Goal: Transaction & Acquisition: Purchase product/service

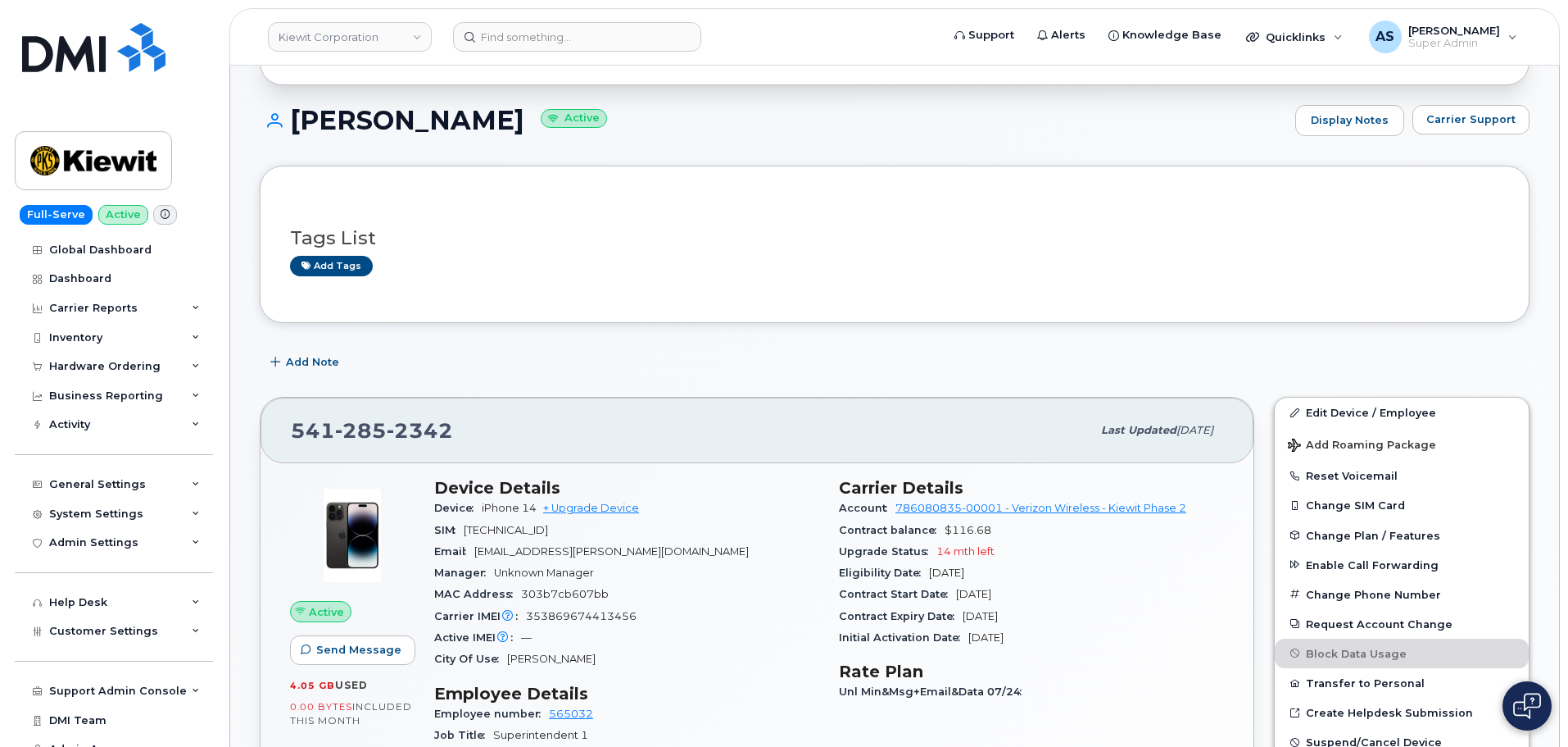
scroll to position [328, 0]
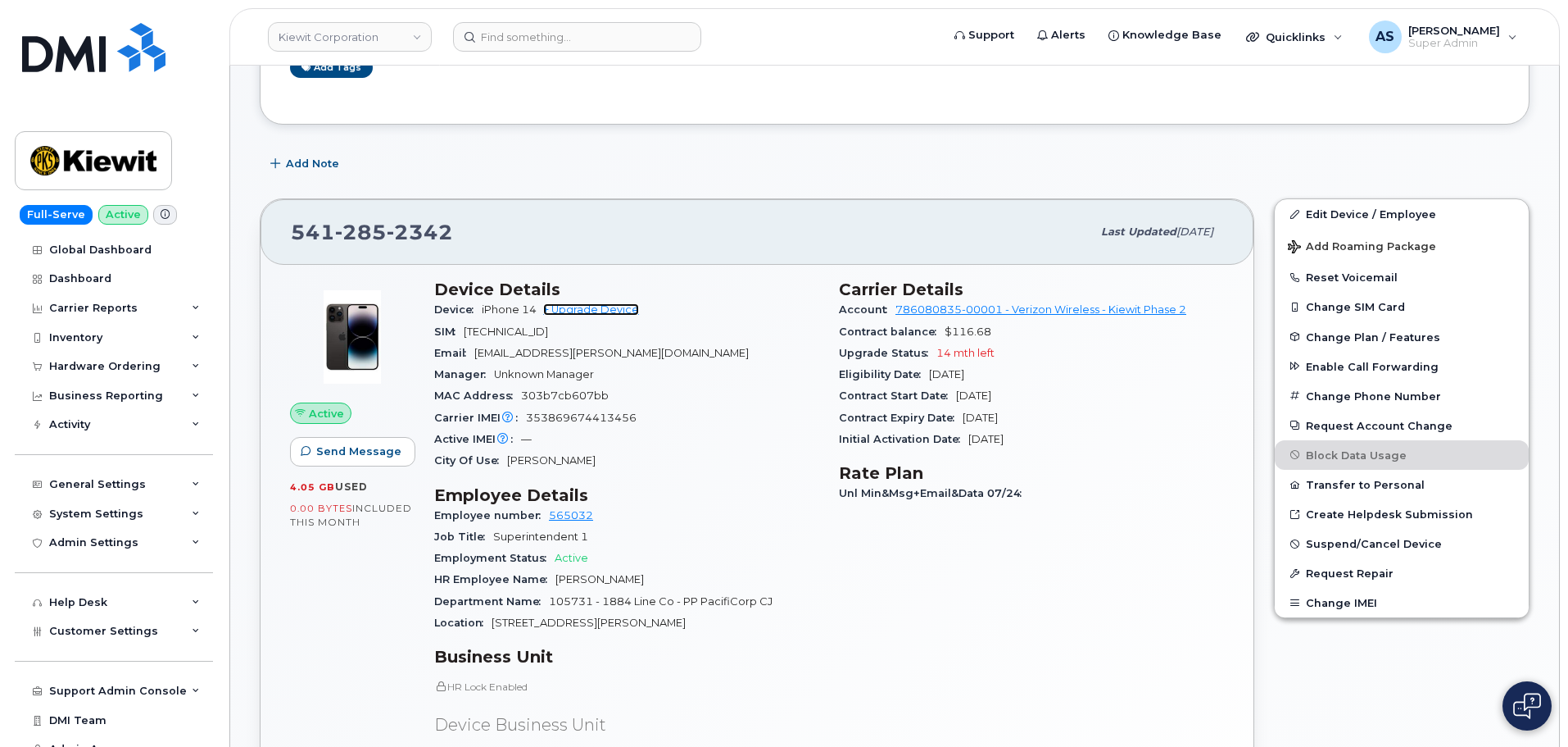
click at [600, 311] on link "+ Upgrade Device" at bounding box center [591, 310] width 96 height 12
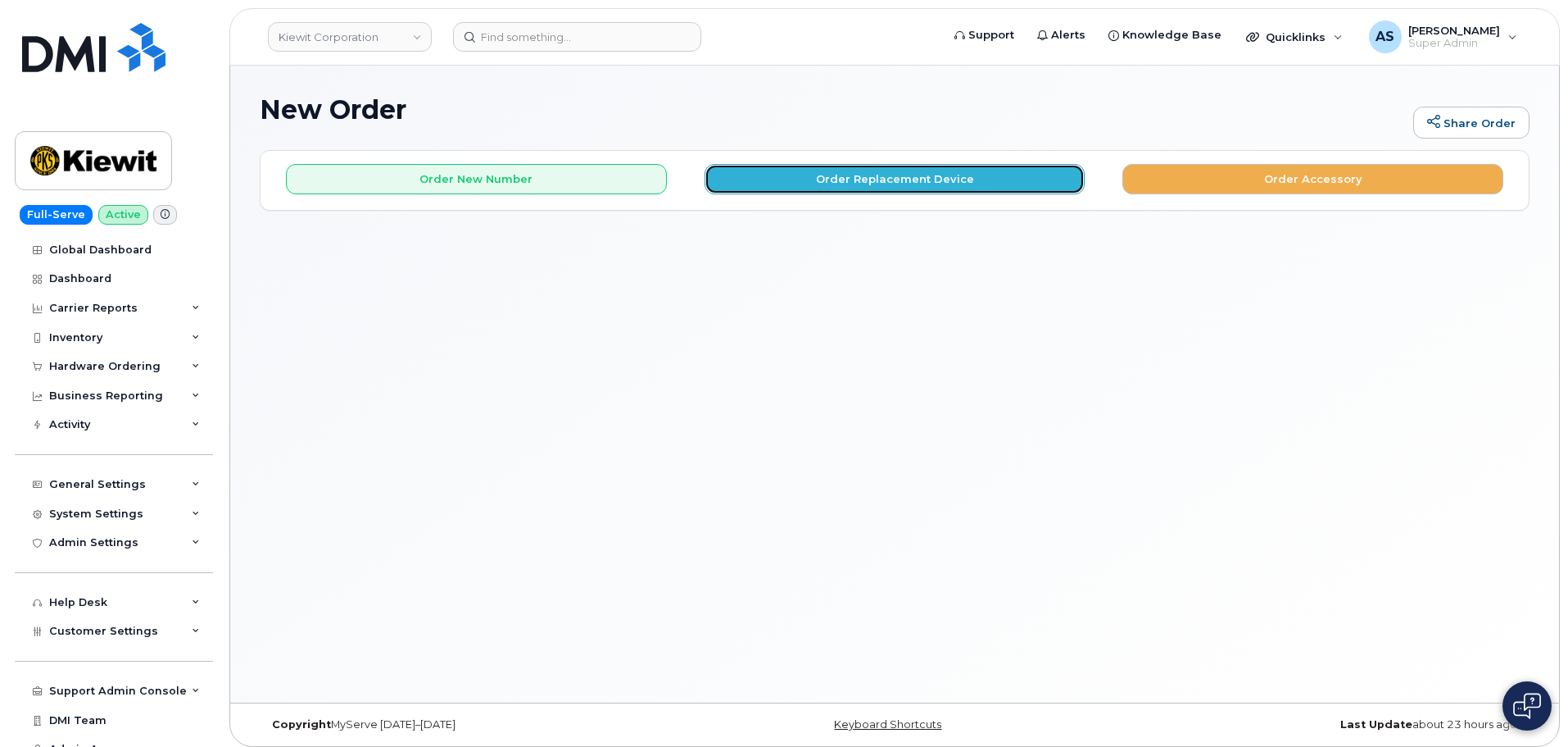
click at [808, 176] on button "Order Replacement Device" at bounding box center [895, 179] width 381 height 31
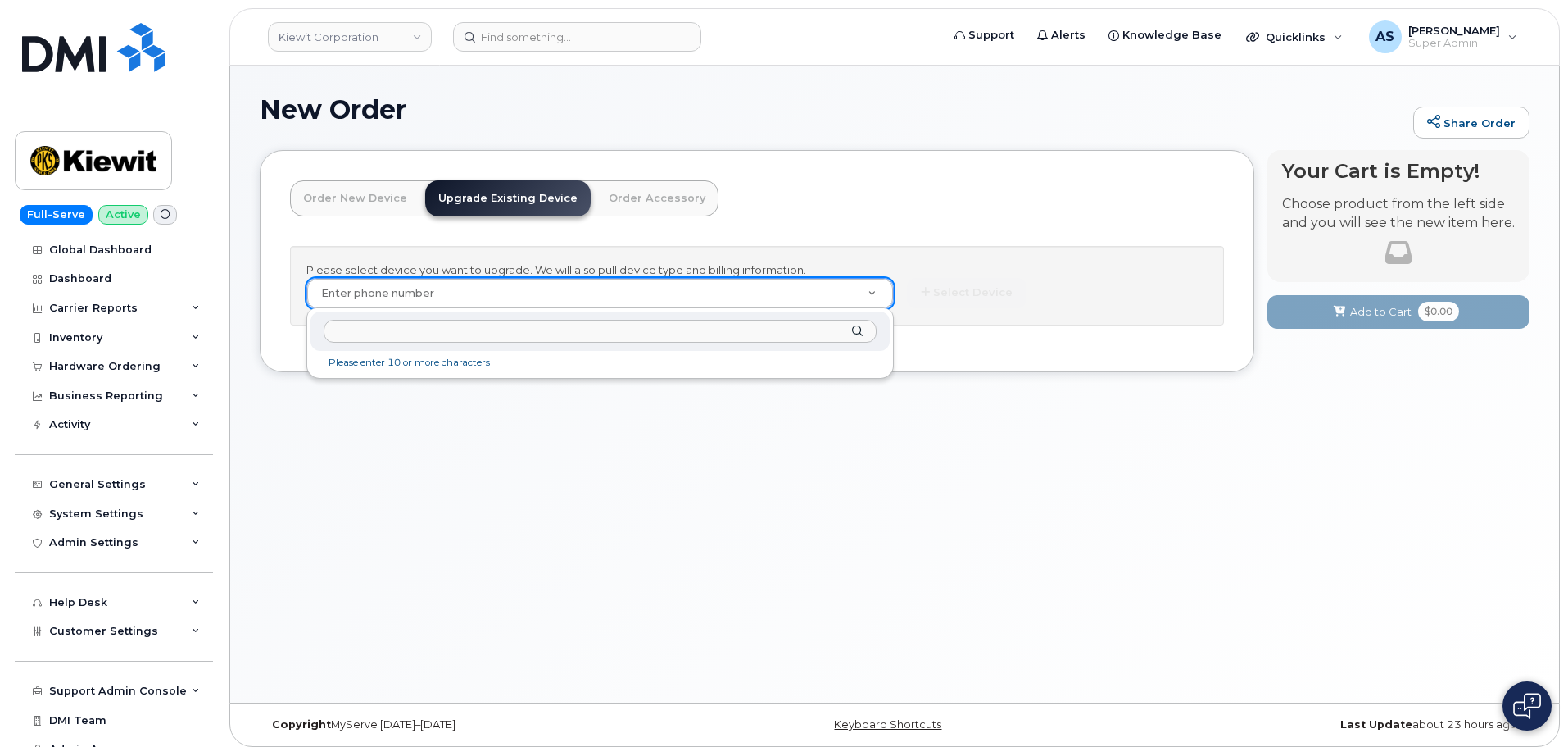
click at [431, 328] on input "text" at bounding box center [600, 331] width 553 height 24
paste input "5412852342"
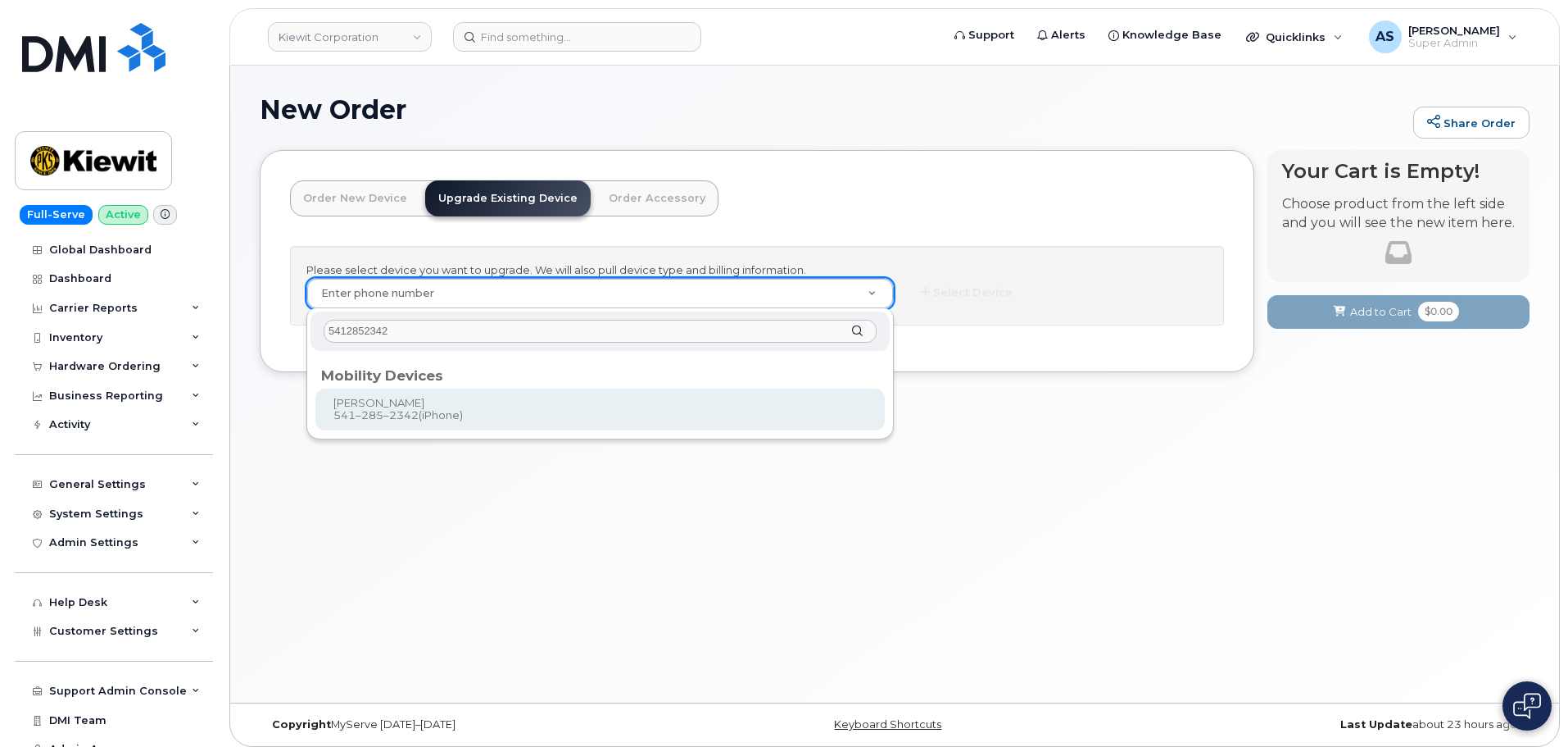
type input "5412852342"
type input "1169592"
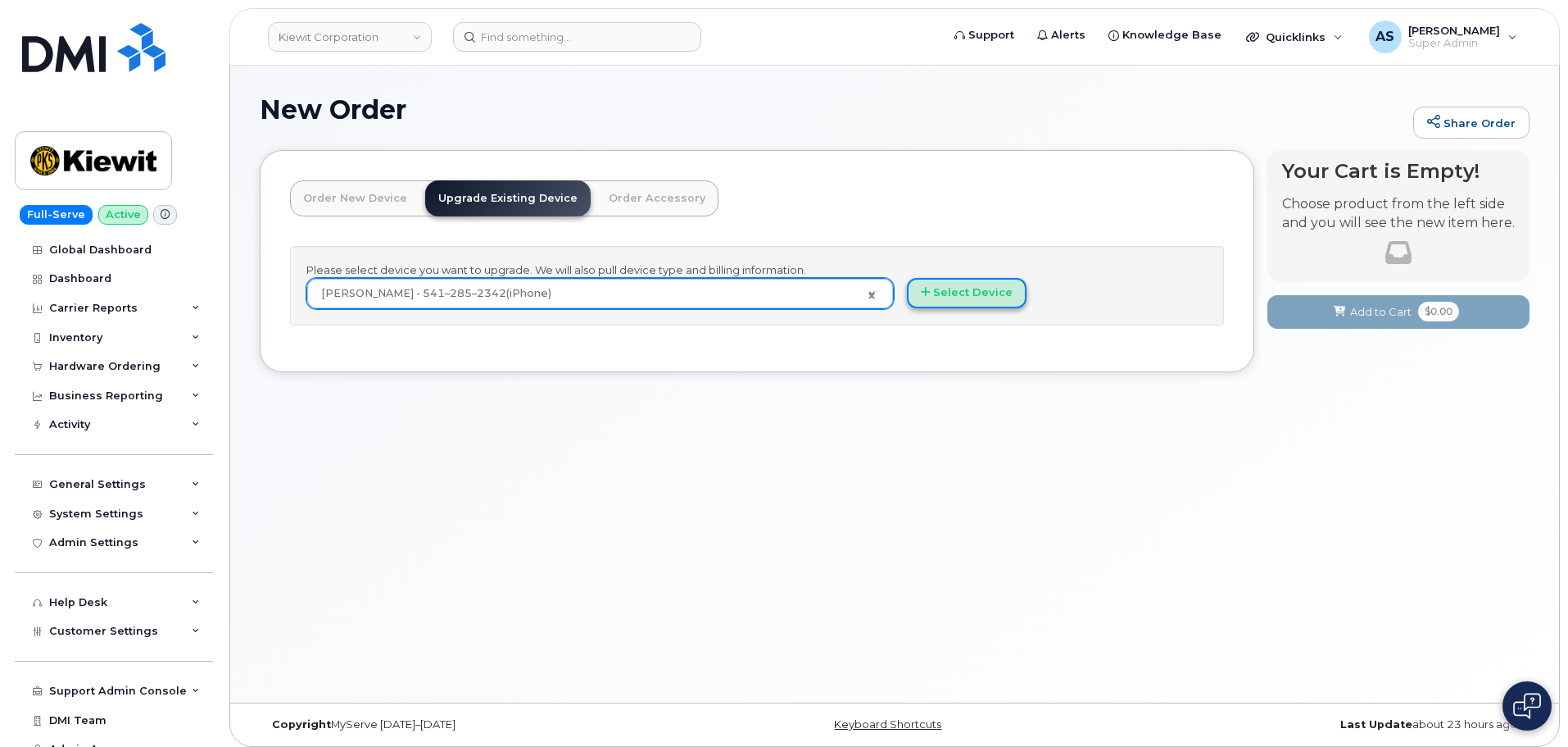
click at [934, 299] on button "Select Device" at bounding box center [966, 293] width 119 height 31
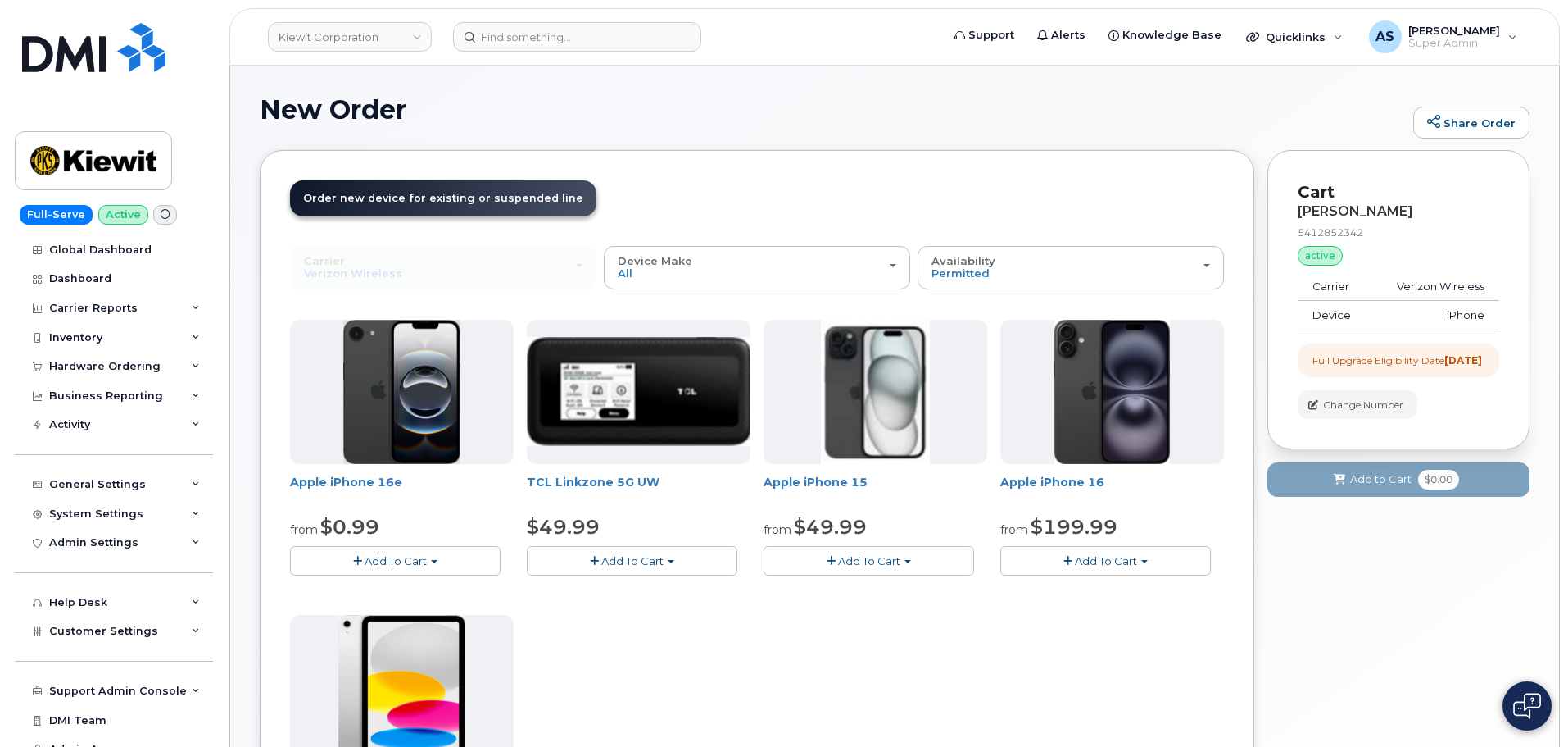
click at [995, 452] on div "Apple iPhone 16e from $0.99 Add To Cart $0.99 - 2 Year Upgrade (128GB) $599.99 …" at bounding box center [757, 608] width 934 height 578
click at [381, 482] on link "Apple iPhone 16e" at bounding box center [346, 482] width 112 height 15
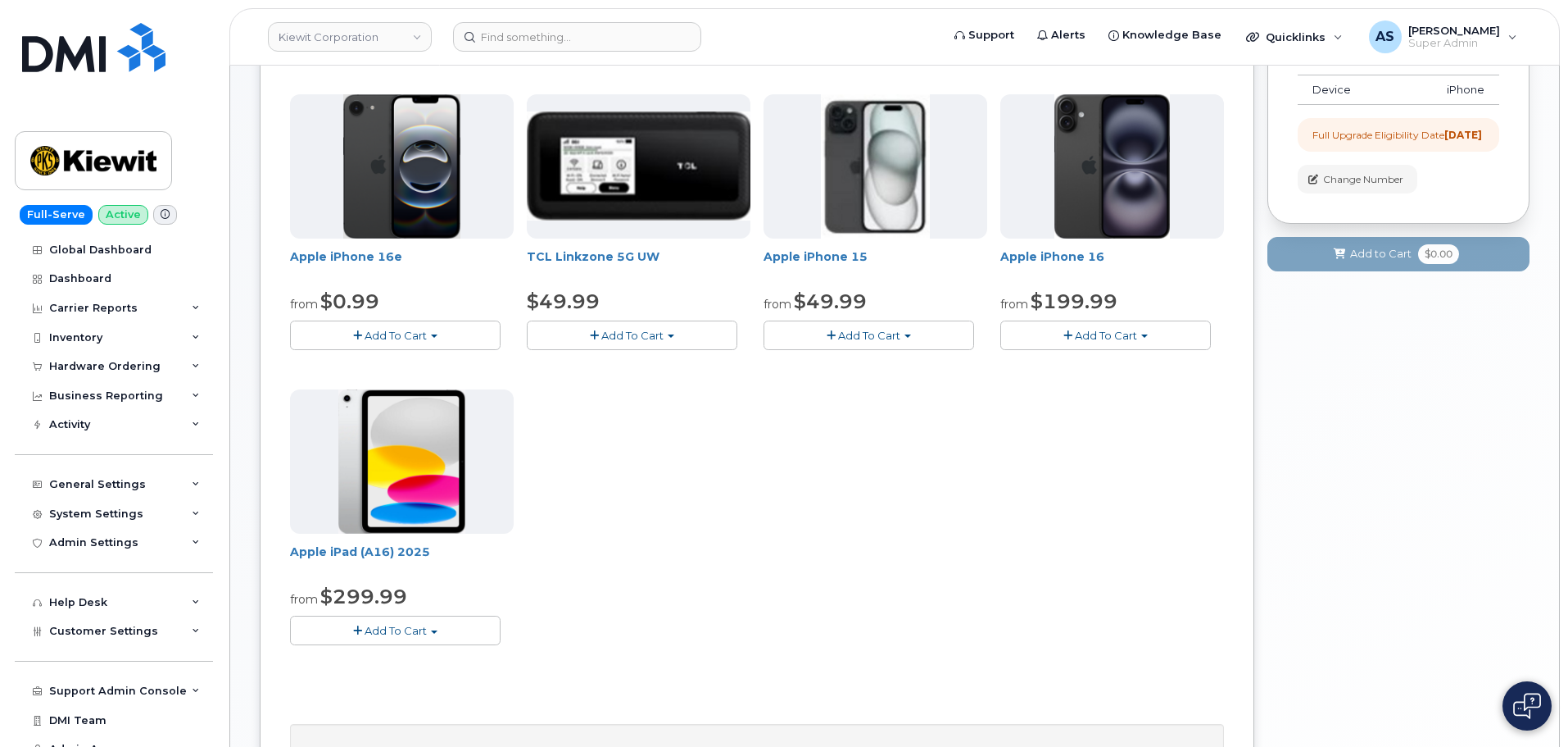
scroll to position [328, 0]
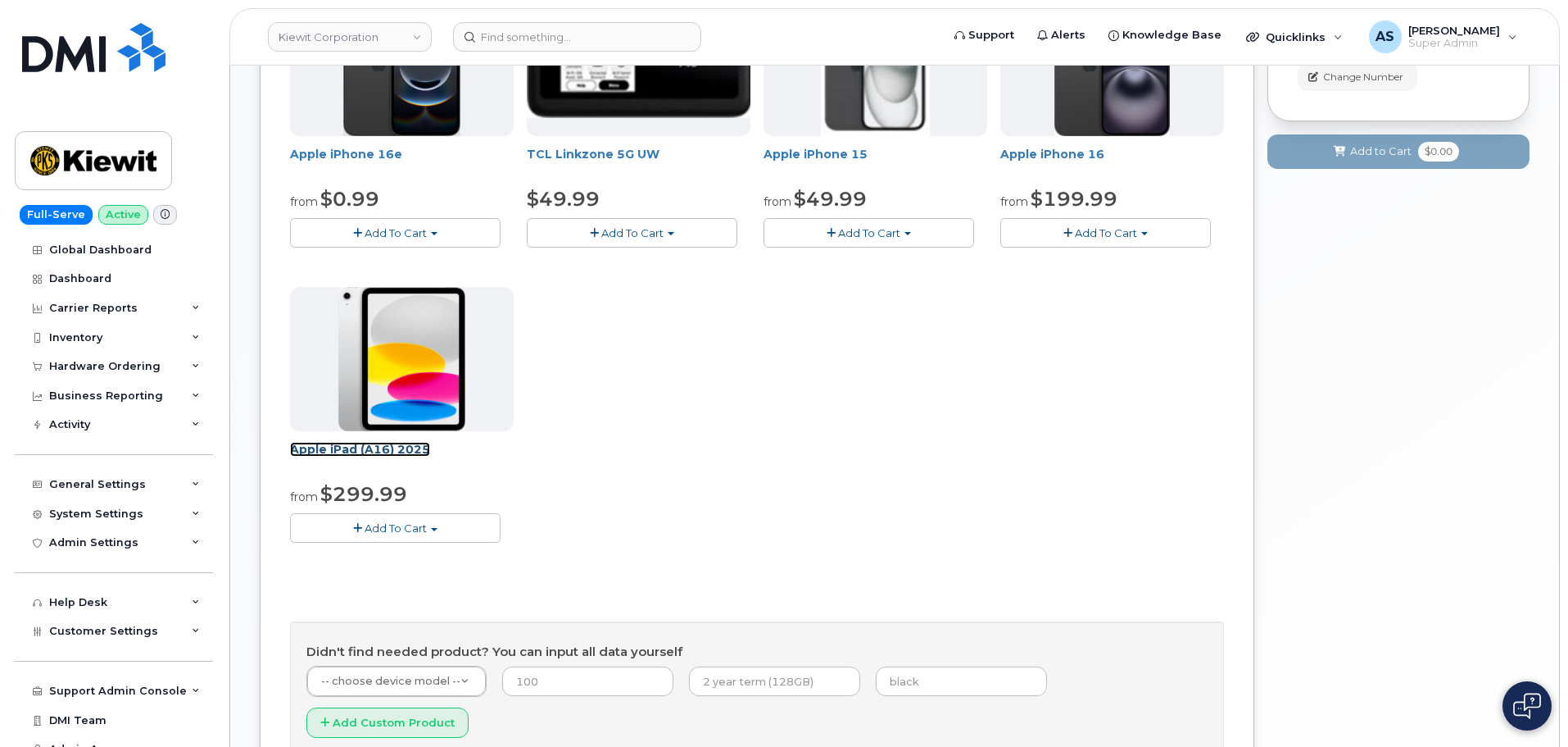
click at [383, 444] on link "Apple iPad (A16) 2025" at bounding box center [360, 449] width 140 height 15
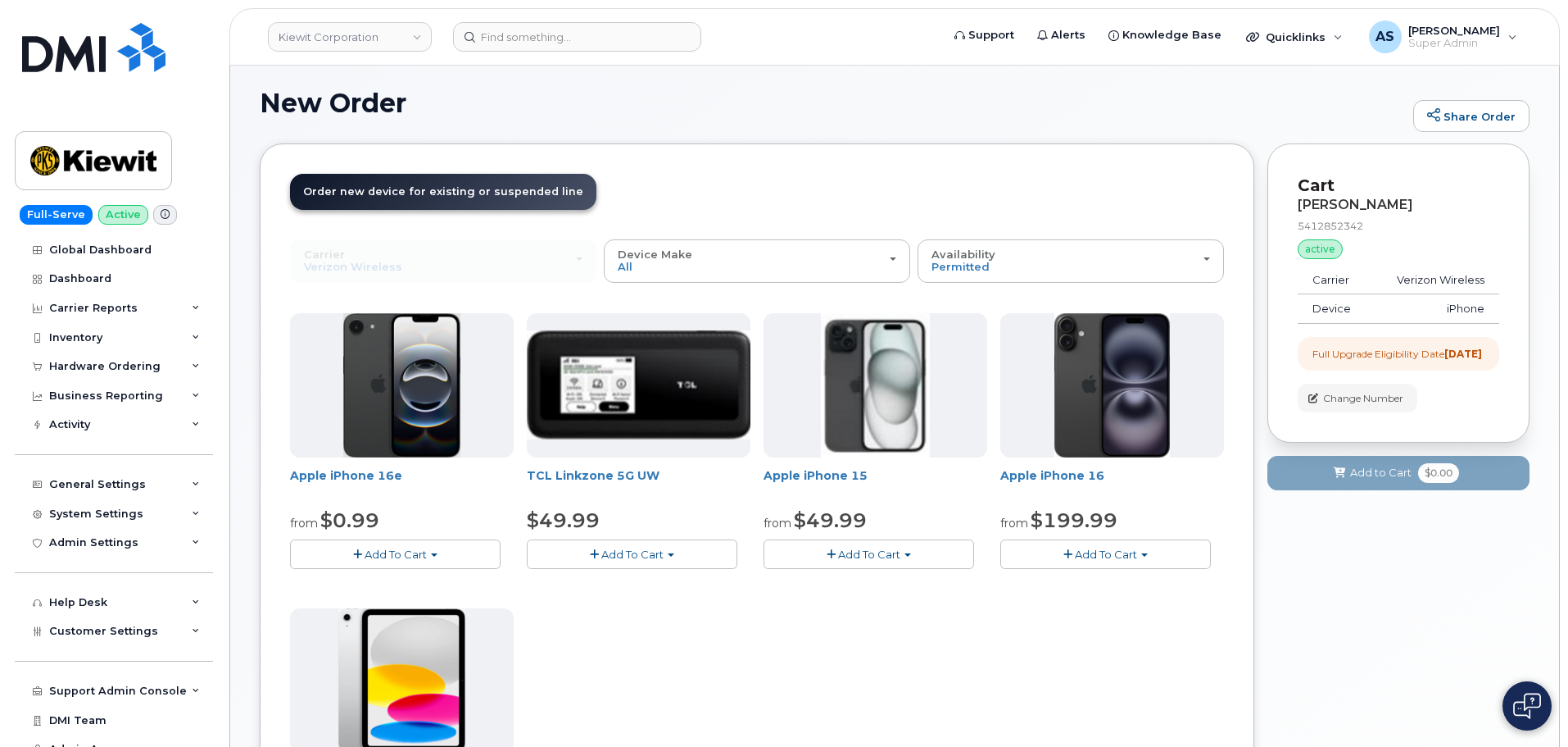
scroll to position [0, 0]
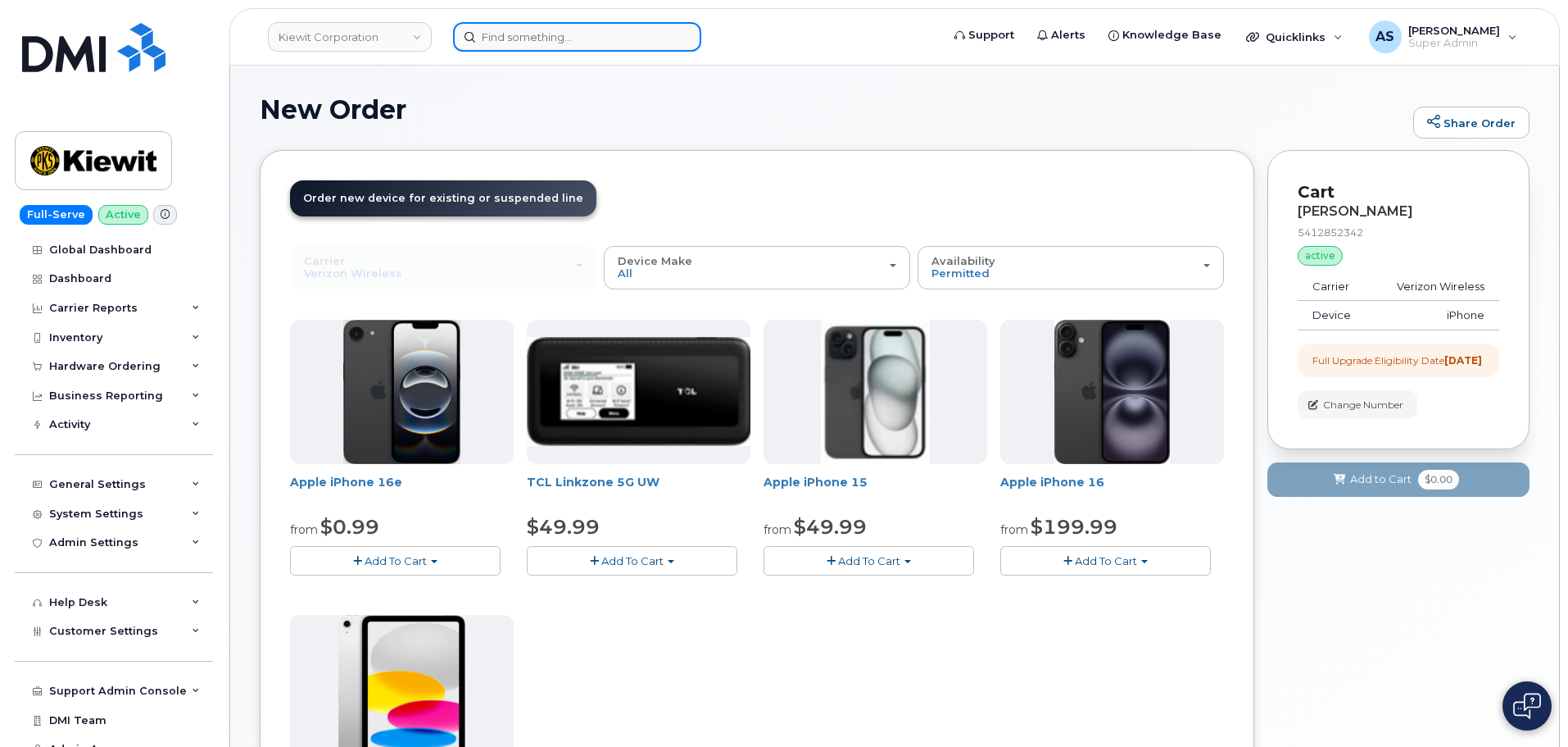
click at [530, 35] on input at bounding box center [577, 37] width 249 height 30
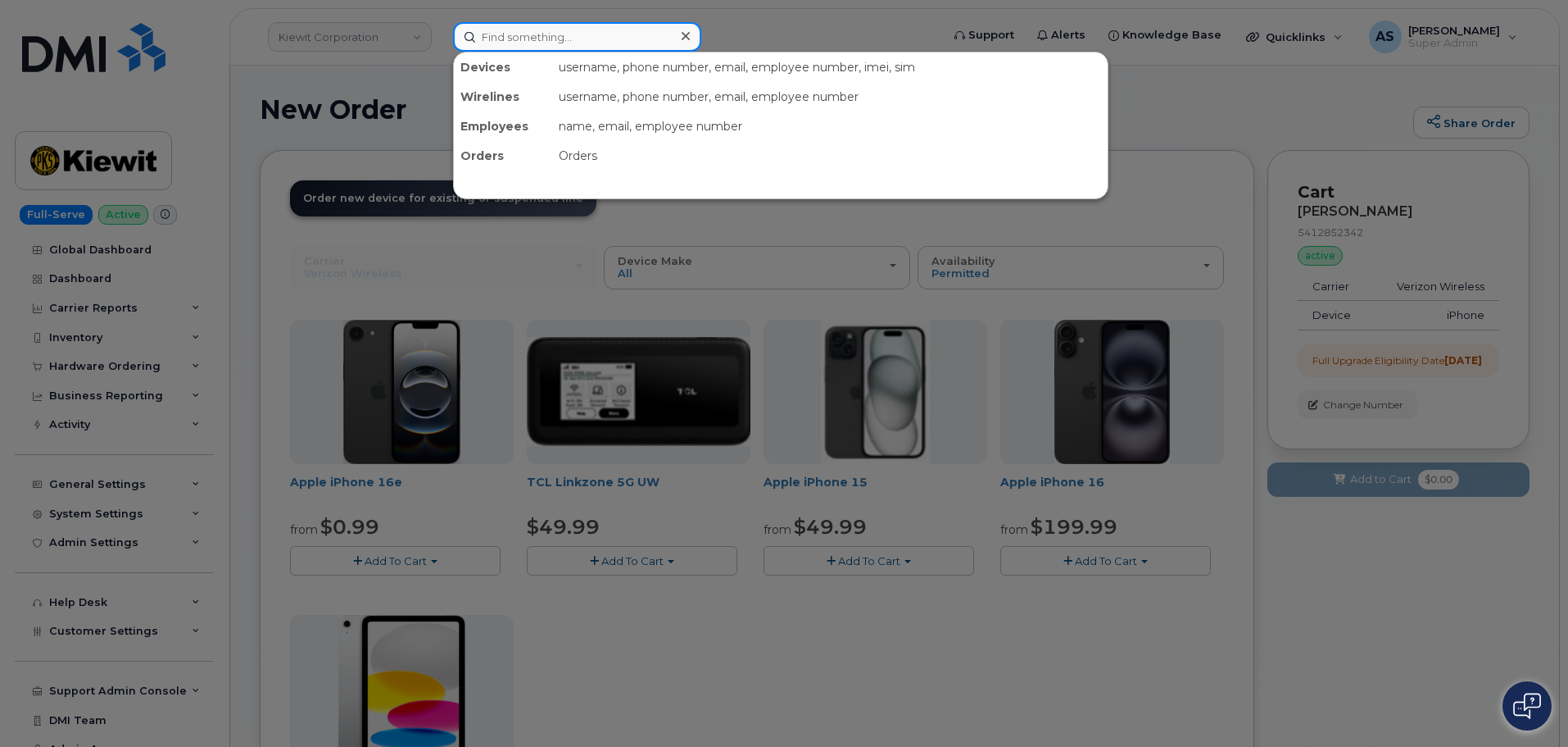
paste input "7039014371"
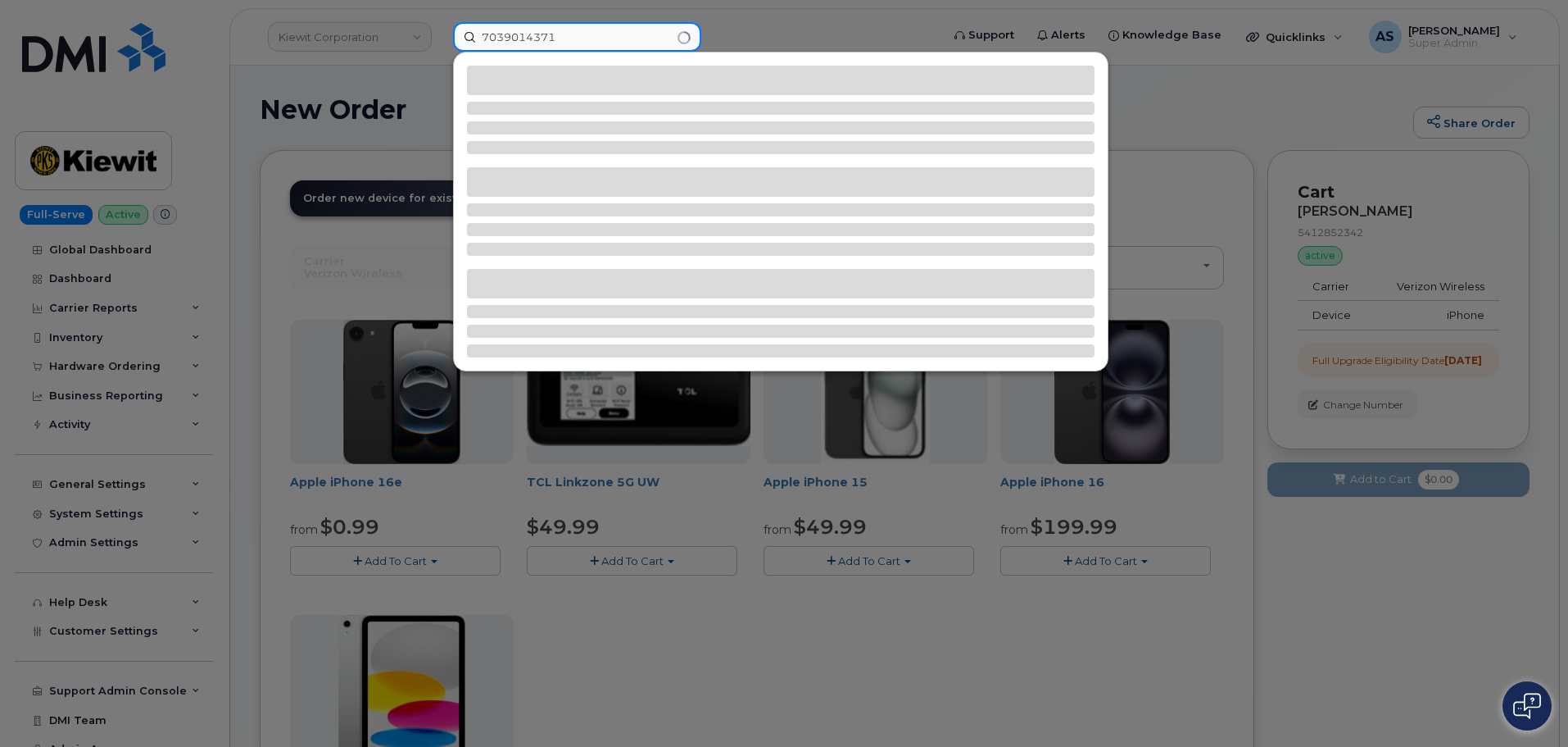
type input "7039014371"
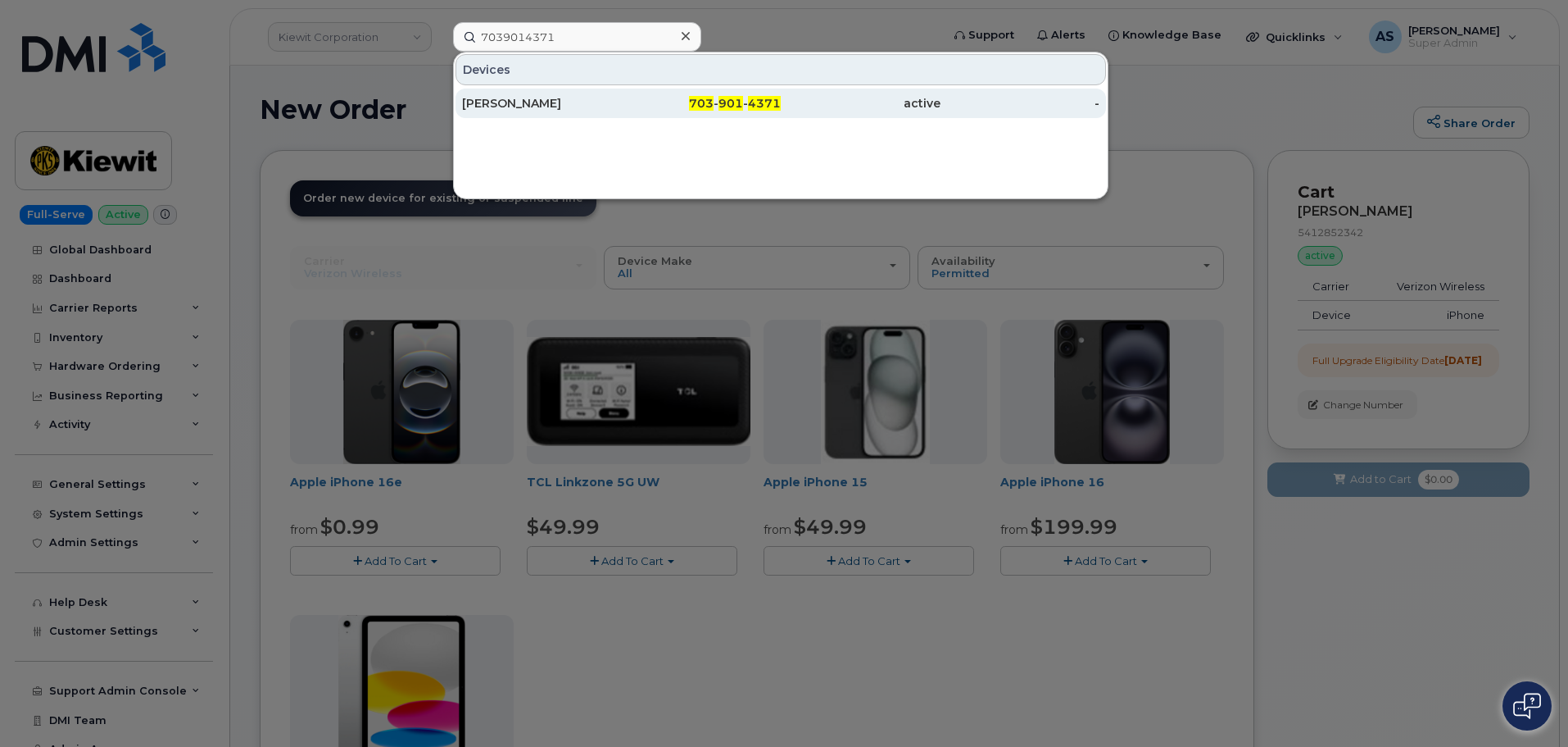
click at [592, 107] on div "[PERSON_NAME]" at bounding box center [542, 103] width 160 height 17
